Goal: Task Accomplishment & Management: Use online tool/utility

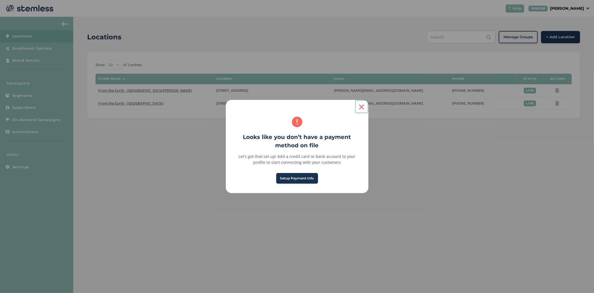
click at [359, 107] on button "×" at bounding box center [361, 106] width 13 height 13
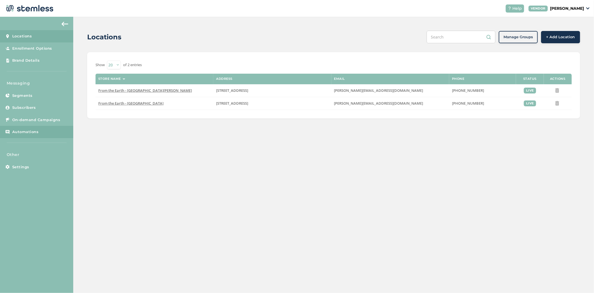
click at [38, 134] on link "Automations" at bounding box center [36, 132] width 73 height 12
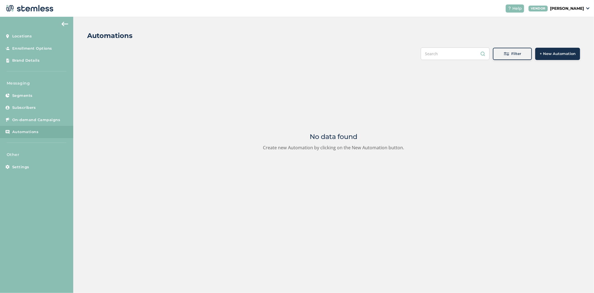
click at [570, 52] on span "+ New Automation" at bounding box center [558, 54] width 36 height 6
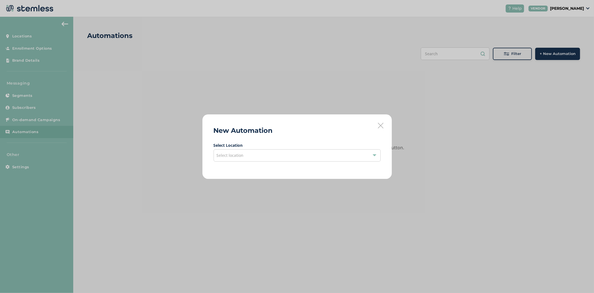
click at [261, 154] on div "Select location" at bounding box center [297, 155] width 167 height 12
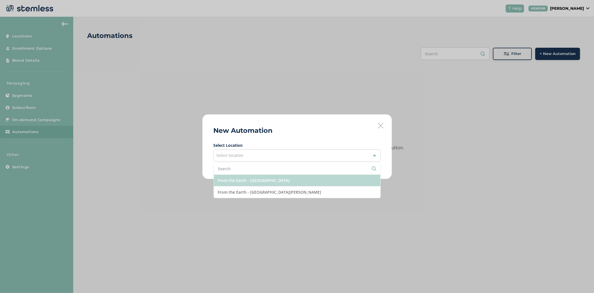
click at [261, 178] on li "From the Earth - [GEOGRAPHIC_DATA]" at bounding box center [297, 180] width 167 height 12
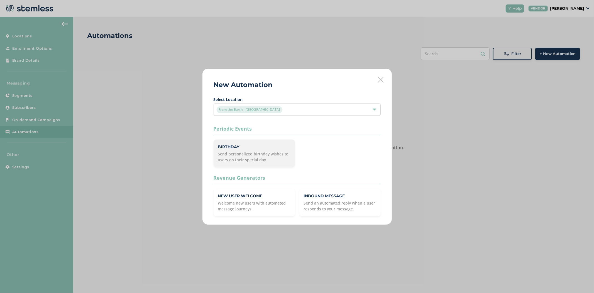
click at [272, 153] on p "Send personalized birthday wishes to users on their special day." at bounding box center [254, 157] width 72 height 12
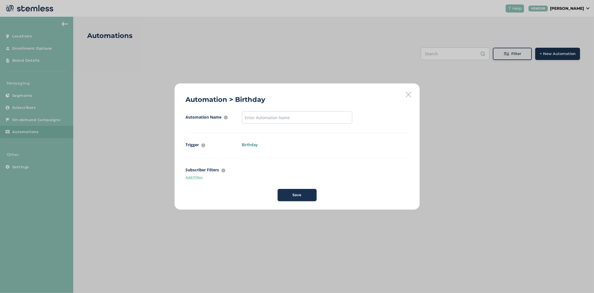
click at [407, 94] on icon at bounding box center [409, 95] width 6 height 6
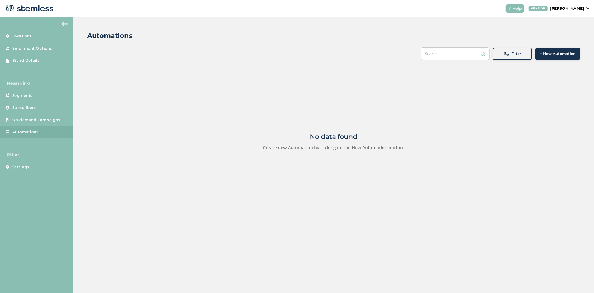
click at [575, 57] on button "+ New Automation" at bounding box center [558, 54] width 45 height 12
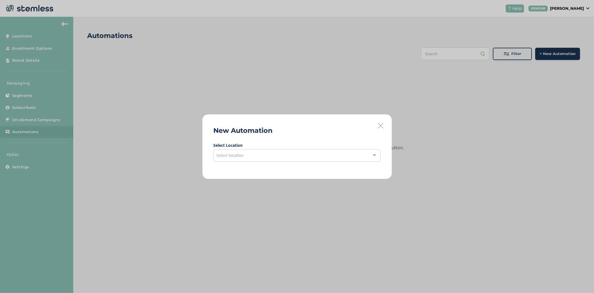
click at [268, 160] on div "Select location" at bounding box center [297, 155] width 167 height 12
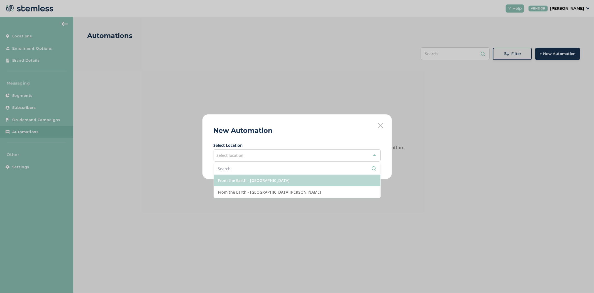
click at [268, 179] on li "From the Earth - [GEOGRAPHIC_DATA]" at bounding box center [297, 180] width 167 height 12
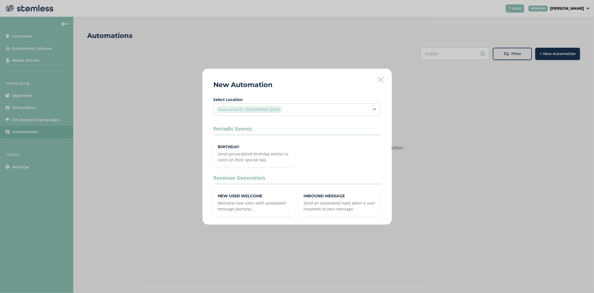
click at [383, 78] on icon at bounding box center [381, 80] width 6 height 6
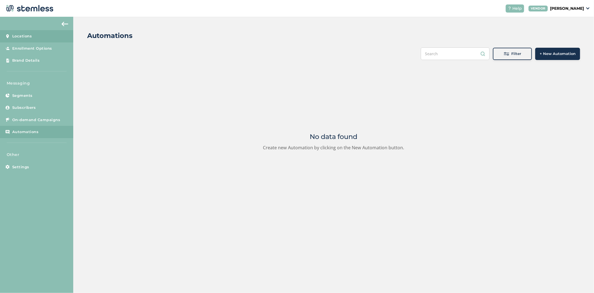
click at [24, 39] on link "Locations" at bounding box center [36, 36] width 73 height 12
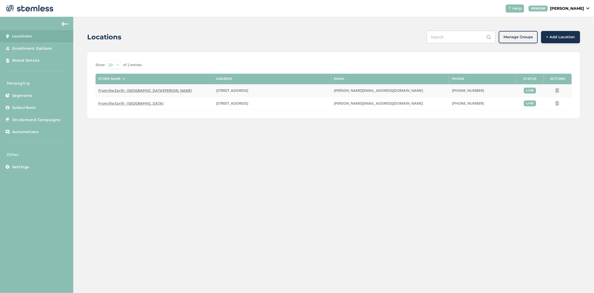
click at [134, 91] on span "From the Earth - [GEOGRAPHIC_DATA][PERSON_NAME]" at bounding box center [145, 90] width 94 height 5
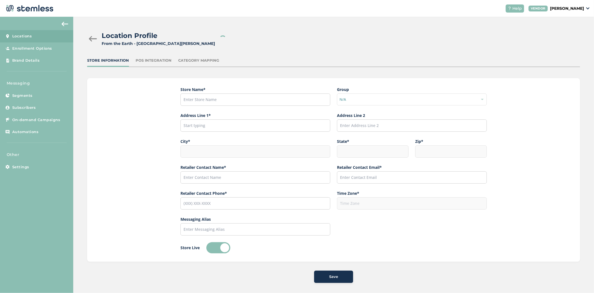
type input "From the Earth - [GEOGRAPHIC_DATA][PERSON_NAME]"
type input "[STREET_ADDRESS]"
type input "Santa [PERSON_NAME]"
type input "CA"
type input "92707"
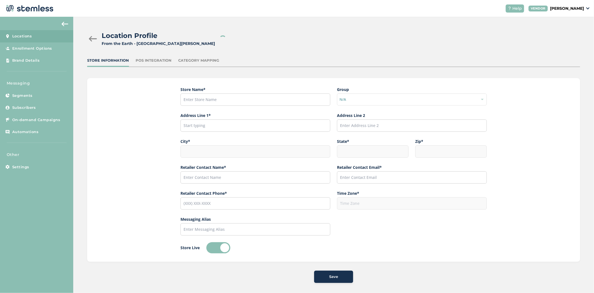
type input "[PERSON_NAME]"
type input "[PERSON_NAME][EMAIL_ADDRESS][DOMAIN_NAME]"
type input "[PHONE_NUMBER]"
type input "America/Los_Angeles"
click at [149, 61] on div "POS Integration" at bounding box center [154, 61] width 36 height 6
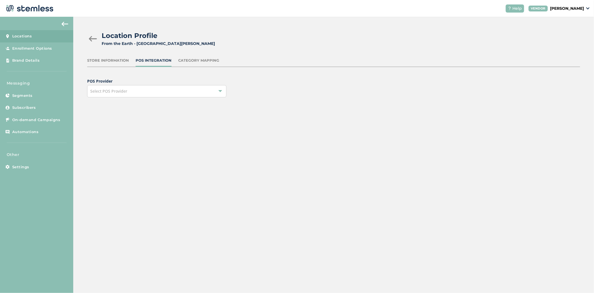
click at [192, 90] on div "Select POS Provider" at bounding box center [156, 91] width 139 height 12
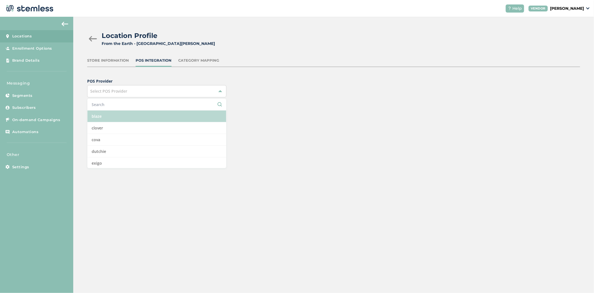
click at [121, 117] on li "blaze" at bounding box center [157, 116] width 139 height 12
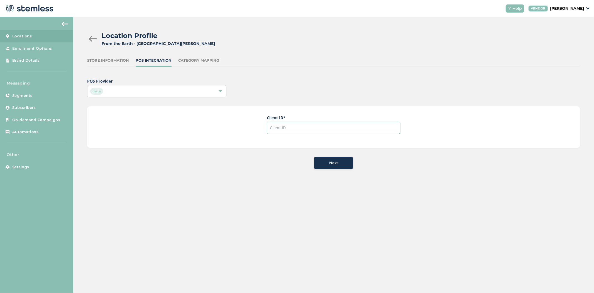
click at [291, 129] on input "text" at bounding box center [334, 128] width 134 height 12
paste input "f42c674b6bf244518e179b8cf64cd7d1"
type input "f42c674b6bf244518e179b8cf64cd7d1"
click at [332, 160] on span "Next" at bounding box center [333, 163] width 9 height 6
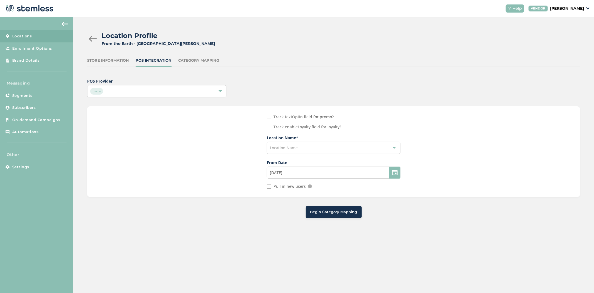
click at [341, 143] on div "Location Name" at bounding box center [334, 148] width 134 height 12
click at [337, 161] on li "From the Earth - [GEOGRAPHIC_DATA][PERSON_NAME]" at bounding box center [333, 160] width 133 height 11
click at [311, 176] on input "[DATE]" at bounding box center [334, 172] width 134 height 12
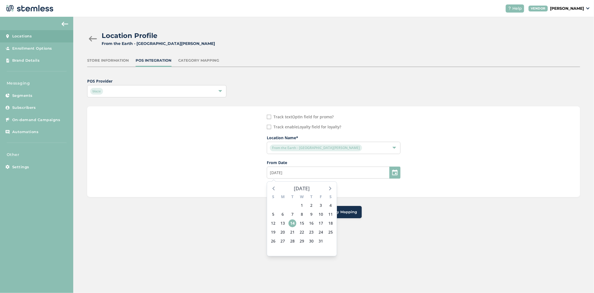
click at [300, 187] on div "[DATE]" at bounding box center [302, 188] width 16 height 8
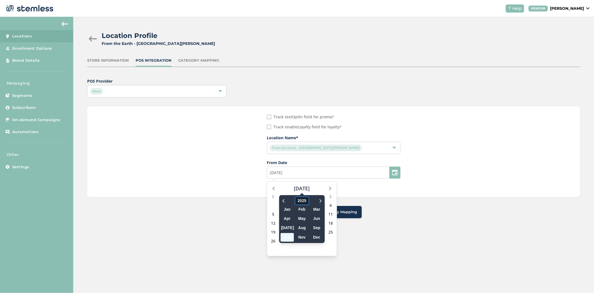
click at [302, 199] on span "2025" at bounding box center [302, 200] width 14 height 9
click at [300, 225] on span "2023" at bounding box center [303, 227] width 13 height 9
click at [288, 209] on span "Jan" at bounding box center [287, 209] width 13 height 9
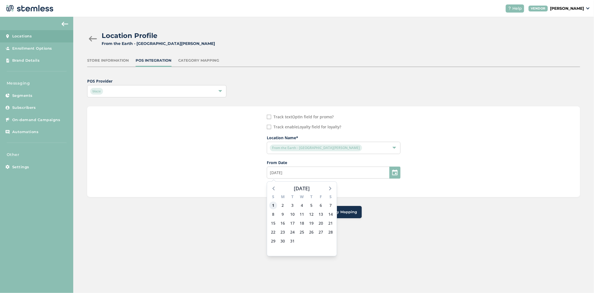
click at [273, 207] on span "1" at bounding box center [274, 205] width 8 height 8
type input "[DATE]"
click at [269, 188] on input "Pull in new users" at bounding box center [269, 186] width 4 height 4
checkbox input "true"
click at [271, 117] on input "POS Provider" at bounding box center [269, 117] width 4 height 4
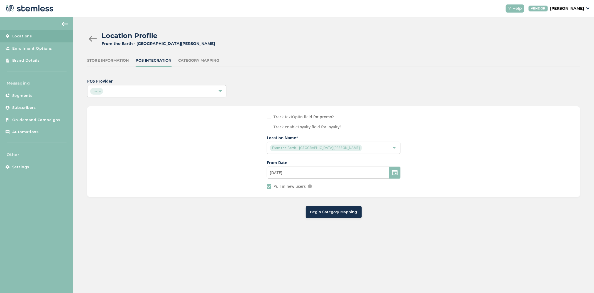
checkbox input "true"
click at [328, 217] on button "Begin Category Mapping" at bounding box center [334, 212] width 56 height 12
type input "[DATE]"
click at [329, 217] on div "Begin Category Mapping" at bounding box center [334, 212] width 56 height 12
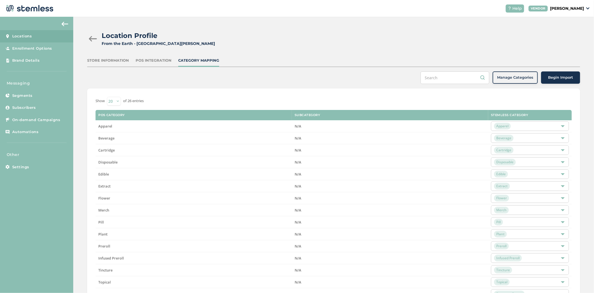
click at [554, 78] on span "Begin Import" at bounding box center [560, 78] width 25 height 6
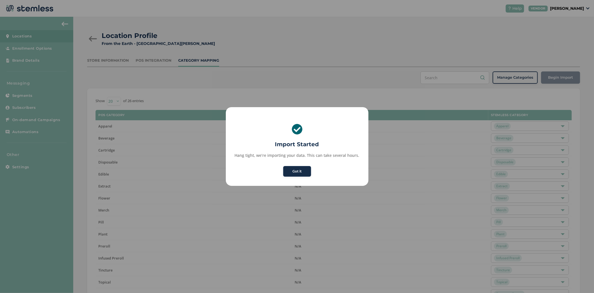
click at [293, 171] on button "Got it" at bounding box center [297, 171] width 28 height 11
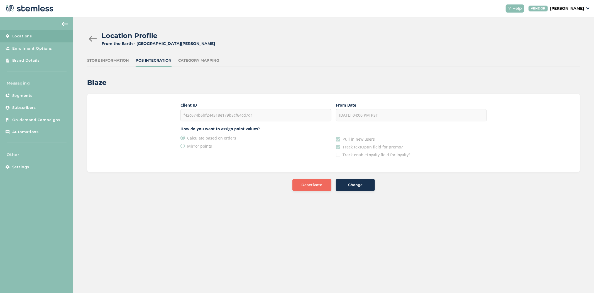
click at [25, 35] on span "Locations" at bounding box center [22, 36] width 20 height 6
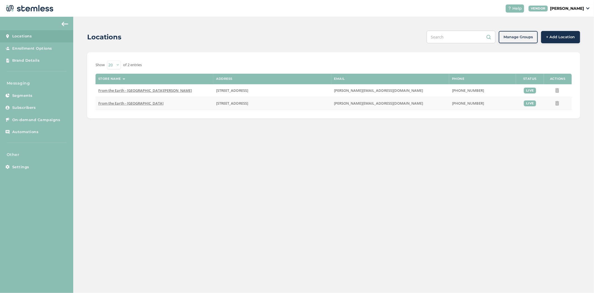
click at [127, 102] on span "From the Earth - [GEOGRAPHIC_DATA]" at bounding box center [130, 103] width 65 height 5
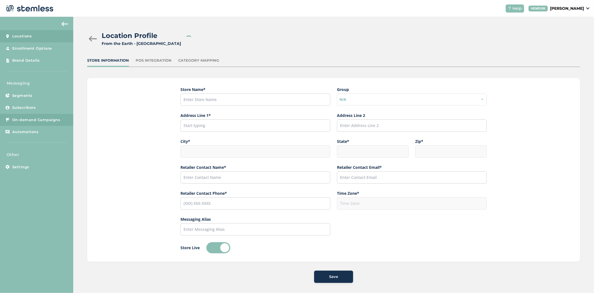
type input "From the Earth - [GEOGRAPHIC_DATA]"
type input "[STREET_ADDRESS]"
type input "Ventura"
type input "CA"
type input "93001"
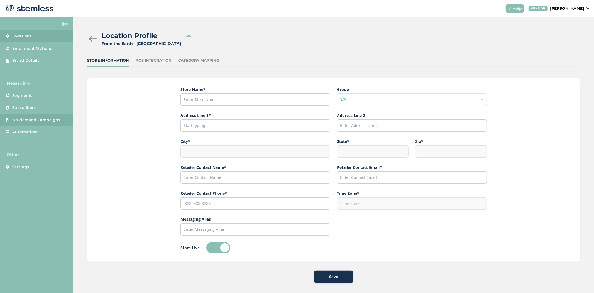
type input "[PERSON_NAME]"
type input "[PERSON_NAME][EMAIL_ADDRESS][DOMAIN_NAME]"
type input "[PHONE_NUMBER]"
type input "America/Los_Angeles"
click at [156, 61] on div "POS Integration" at bounding box center [154, 61] width 36 height 6
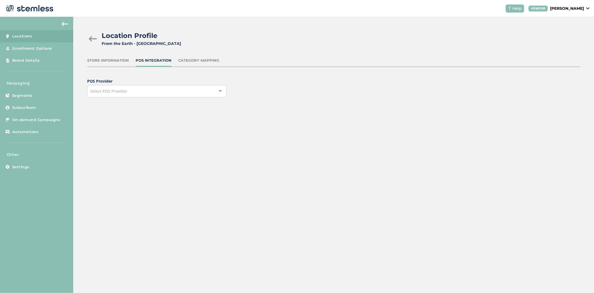
click at [181, 84] on label "POS Provider" at bounding box center [169, 81] width 164 height 6
drag, startPoint x: 181, startPoint y: 95, endPoint x: 177, endPoint y: 98, distance: 4.5
click at [181, 95] on div "Select POS Provider" at bounding box center [156, 91] width 139 height 12
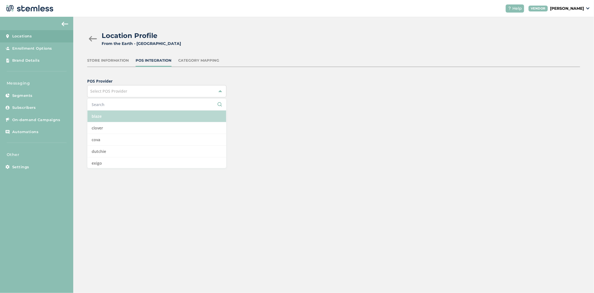
click at [132, 117] on li "blaze" at bounding box center [157, 116] width 139 height 12
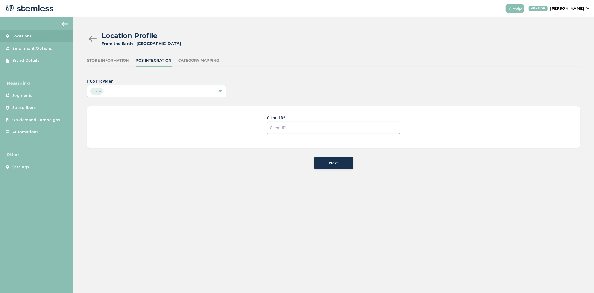
drag, startPoint x: 276, startPoint y: 125, endPoint x: 300, endPoint y: 128, distance: 24.7
click at [276, 125] on input "text" at bounding box center [334, 128] width 134 height 12
paste input "f71b367f09824a5a8c405e5cfe82c04b"
type input "f71b367f09824a5a8c405e5cfe82c04b"
click at [339, 166] on button "Next" at bounding box center [333, 163] width 39 height 12
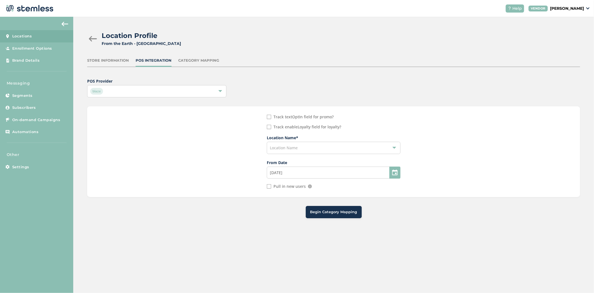
drag, startPoint x: 279, startPoint y: 117, endPoint x: 279, endPoint y: 124, distance: 7.3
click at [279, 117] on label "Track textOptIn field for promo?" at bounding box center [304, 117] width 60 height 4
click at [267, 116] on input "POS Provider" at bounding box center [269, 117] width 4 height 4
checkbox input "true"
click at [279, 142] on div "Location Name" at bounding box center [334, 148] width 134 height 12
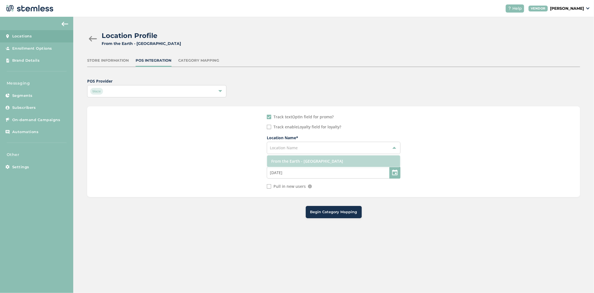
click at [291, 158] on li "From the Earth - [GEOGRAPHIC_DATA]" at bounding box center [333, 160] width 133 height 11
click at [297, 175] on input "[DATE]" at bounding box center [334, 172] width 134 height 12
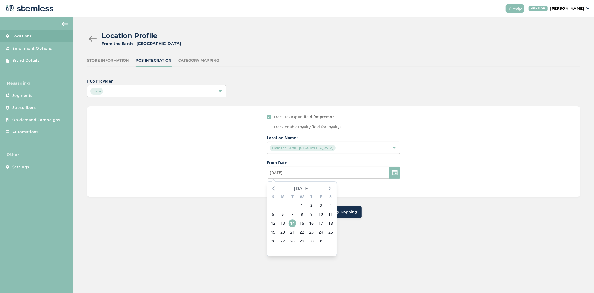
drag, startPoint x: 302, startPoint y: 188, endPoint x: 307, endPoint y: 189, distance: 4.3
click at [302, 188] on div "[DATE]" at bounding box center [302, 188] width 16 height 8
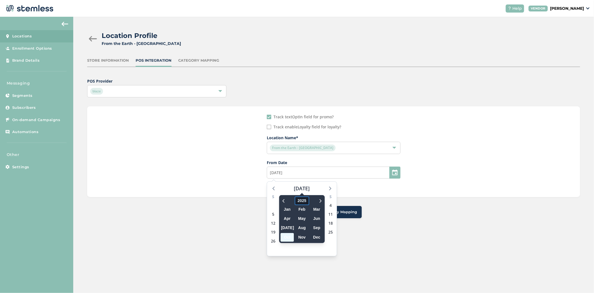
click at [298, 201] on span "2025" at bounding box center [302, 200] width 14 height 9
click at [302, 225] on span "2023" at bounding box center [303, 227] width 13 height 9
click at [289, 210] on span "Jan" at bounding box center [287, 209] width 13 height 9
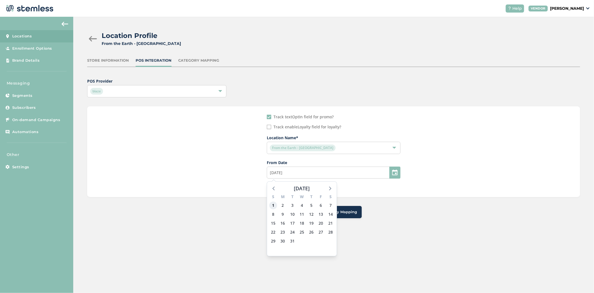
click at [271, 205] on span "1" at bounding box center [274, 205] width 8 height 8
type input "[DATE]"
click at [271, 187] on input "Pull in new users" at bounding box center [269, 186] width 4 height 4
checkbox input "true"
click at [317, 207] on button "Begin Category Mapping" at bounding box center [334, 212] width 56 height 12
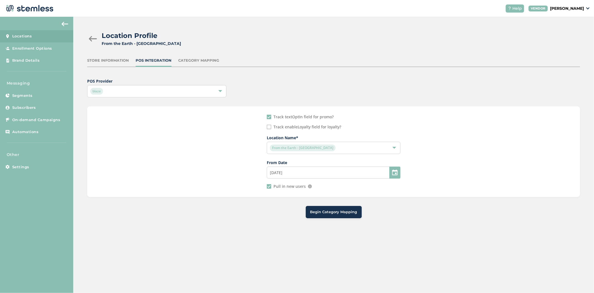
type input "[DATE]"
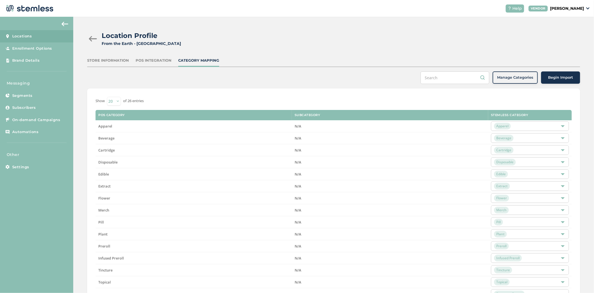
click at [559, 74] on button "Begin Import" at bounding box center [561, 77] width 39 height 12
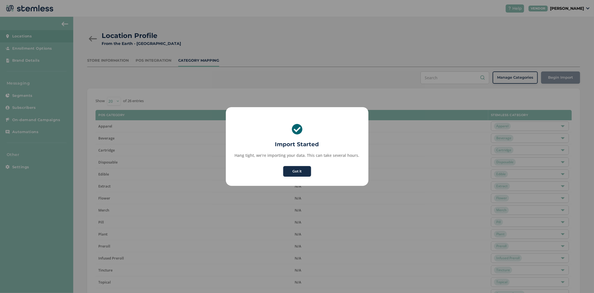
click at [289, 169] on button "Got it" at bounding box center [297, 171] width 28 height 11
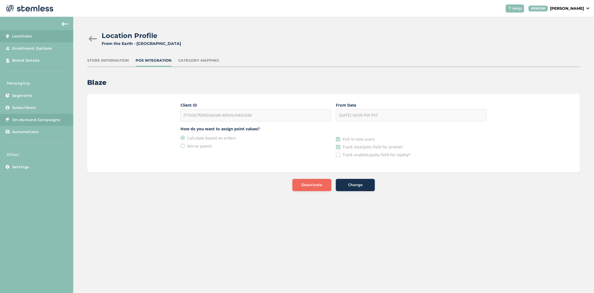
click at [36, 120] on span "On-demand Campaigns" at bounding box center [36, 120] width 48 height 6
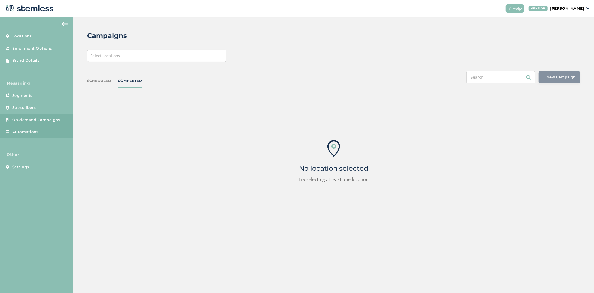
click at [35, 127] on link "Automations" at bounding box center [36, 132] width 73 height 12
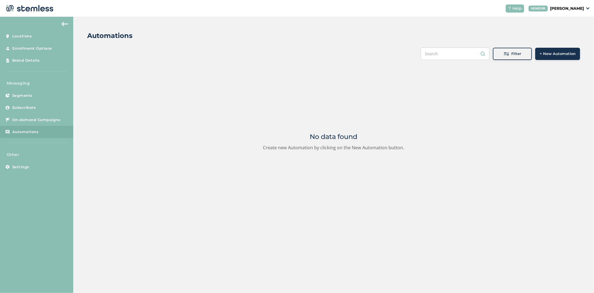
click at [553, 53] on span "+ New Automation" at bounding box center [558, 54] width 36 height 6
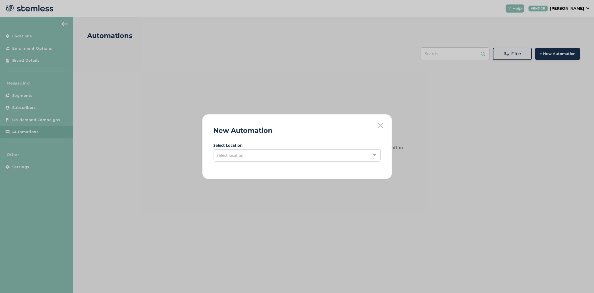
click at [287, 155] on div "Select location" at bounding box center [297, 155] width 167 height 12
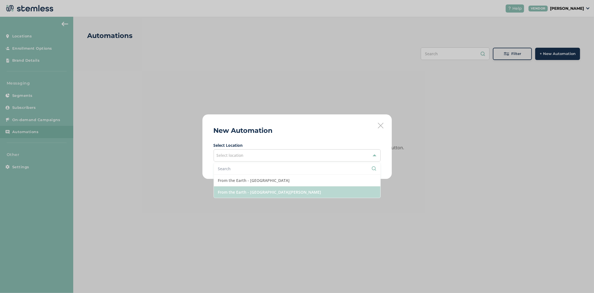
click at [281, 196] on li "From the Earth - [GEOGRAPHIC_DATA][PERSON_NAME]" at bounding box center [297, 191] width 167 height 11
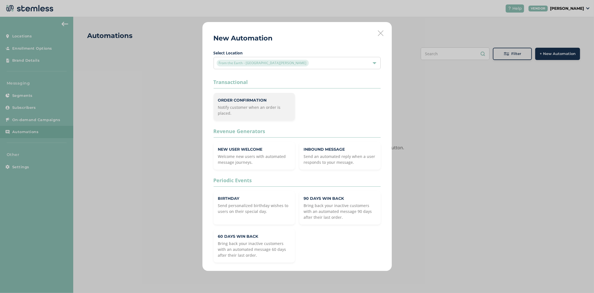
click at [258, 116] on div "Order Confirmation Notify customer when an order is placed." at bounding box center [254, 107] width 81 height 28
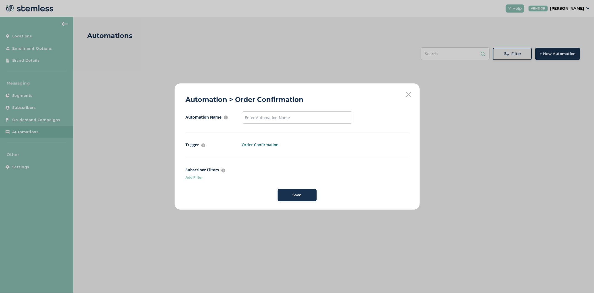
click at [196, 178] on p "Add Filter" at bounding box center [297, 177] width 223 height 5
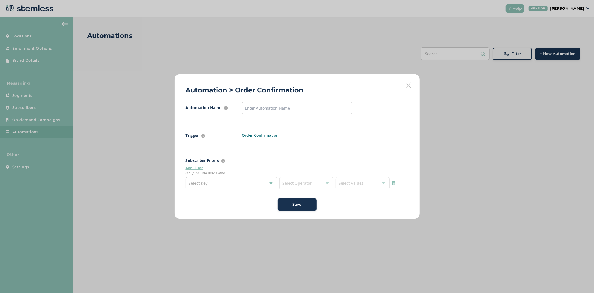
click at [227, 181] on div "Select Key" at bounding box center [232, 183] width 92 height 12
click at [313, 181] on span "Select Operator" at bounding box center [307, 183] width 54 height 12
click at [238, 186] on div "Select Key" at bounding box center [232, 183] width 92 height 12
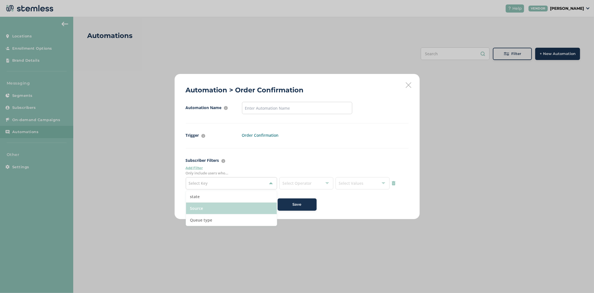
click at [229, 208] on li "Source" at bounding box center [231, 208] width 91 height 12
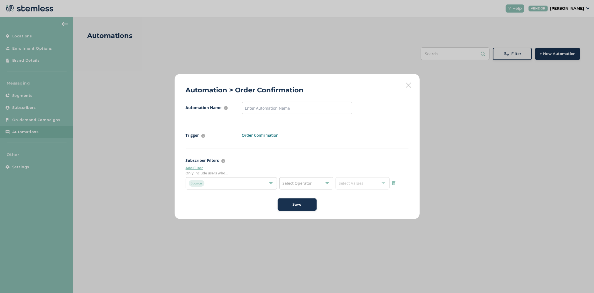
click at [303, 182] on span "Select Operator" at bounding box center [297, 182] width 29 height 5
click at [305, 194] on li "include" at bounding box center [307, 197] width 54 height 12
click at [348, 183] on span "Select Values" at bounding box center [351, 182] width 25 height 5
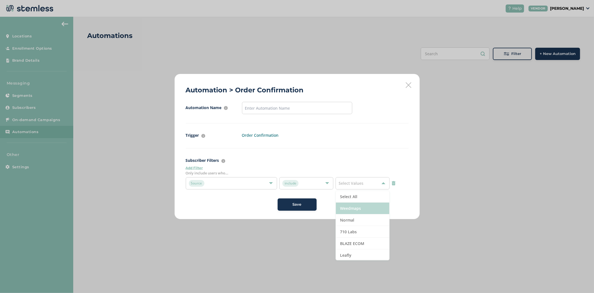
click at [354, 208] on li "Weedmaps" at bounding box center [363, 208] width 54 height 12
click at [355, 215] on li "Normal" at bounding box center [363, 220] width 54 height 12
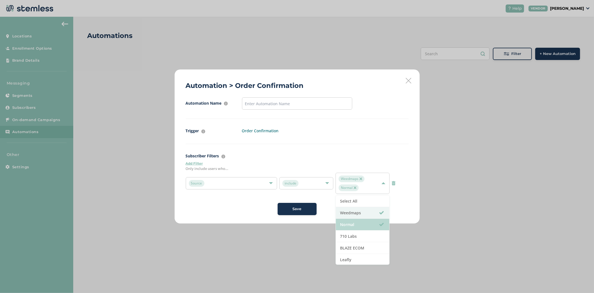
click at [356, 225] on li "Normal" at bounding box center [363, 225] width 54 height 12
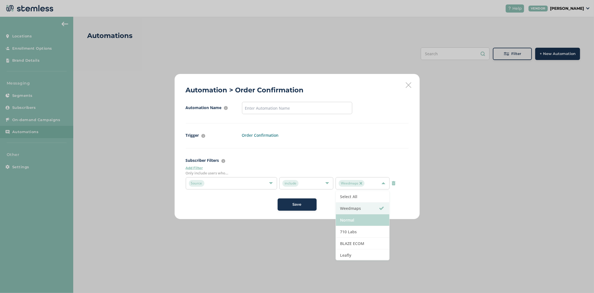
click at [362, 225] on li "Normal" at bounding box center [363, 220] width 54 height 12
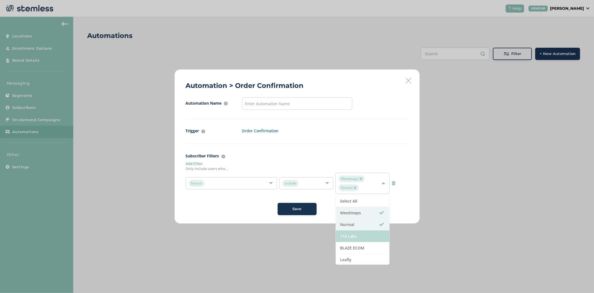
click at [363, 231] on li "710 Labs" at bounding box center [363, 236] width 54 height 12
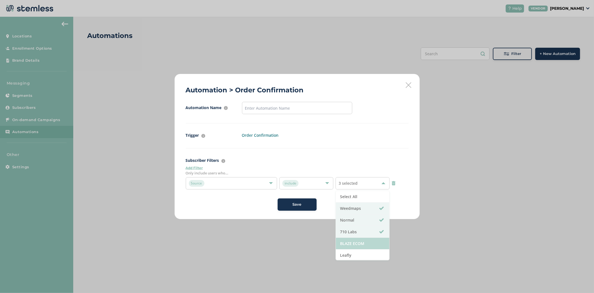
click at [362, 239] on li "BLAZE ECOM" at bounding box center [363, 243] width 54 height 12
click at [363, 242] on li "BLAZE ECOM" at bounding box center [363, 243] width 54 height 12
click at [363, 229] on li "710 Labs" at bounding box center [363, 232] width 54 height 12
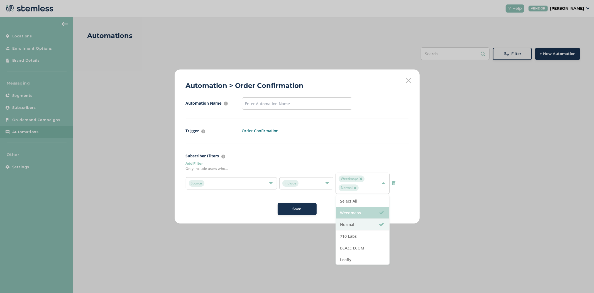
click at [362, 217] on li "Weedmaps" at bounding box center [363, 213] width 54 height 12
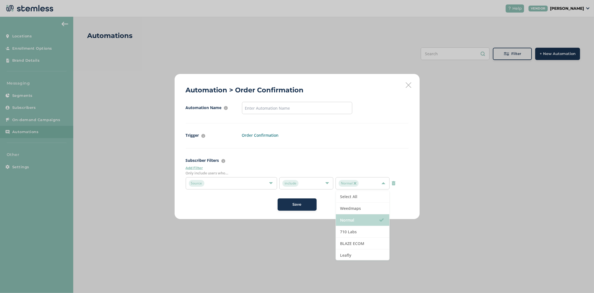
click at [363, 222] on li "Normal" at bounding box center [363, 220] width 54 height 12
click at [403, 211] on div "Automation > Order Confirmation Automation Name For internal purposes only Trig…" at bounding box center [297, 146] width 245 height 145
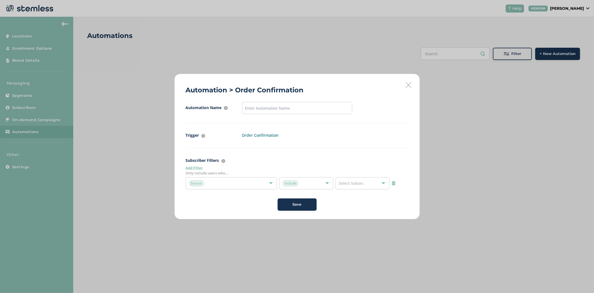
click at [257, 180] on div "Source" at bounding box center [229, 183] width 80 height 7
